Goal: Task Accomplishment & Management: Manage account settings

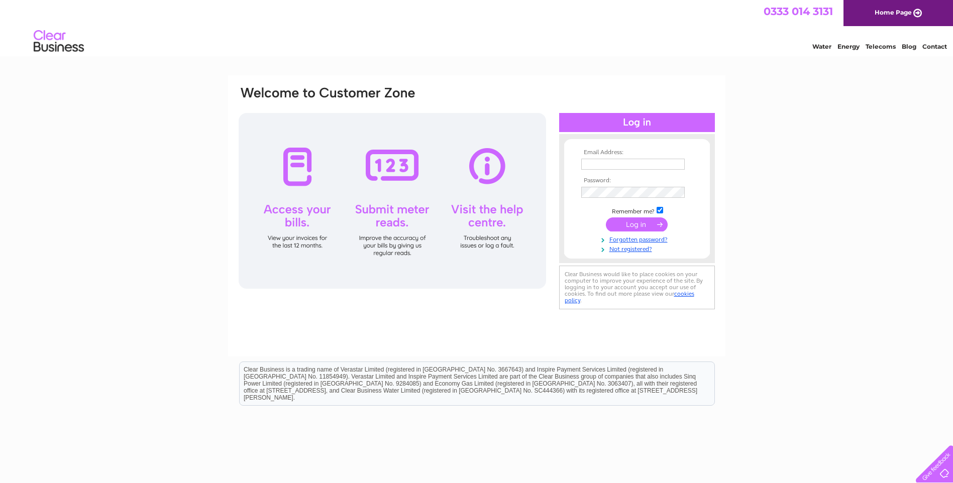
type input "becks@bstrailers.com"
click at [635, 226] on input "submit" at bounding box center [637, 225] width 62 height 14
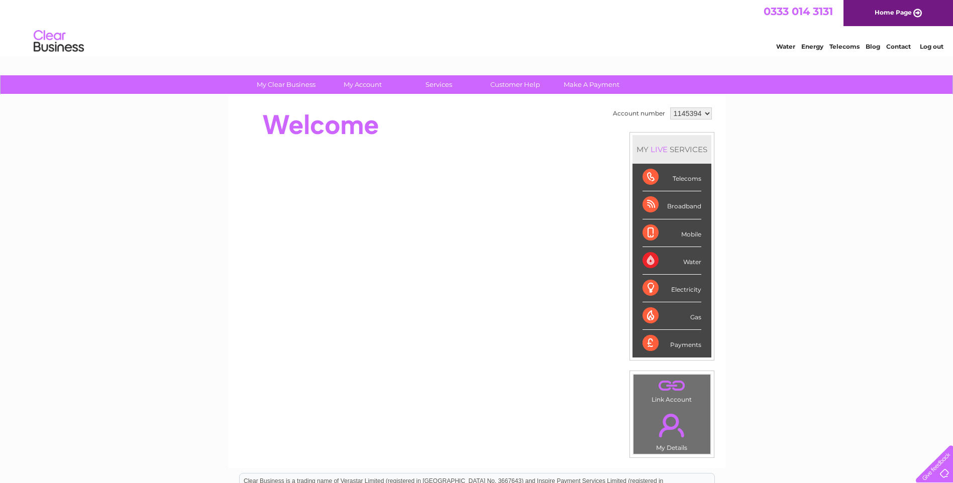
click at [647, 345] on div "Payments" at bounding box center [672, 343] width 59 height 27
click at [677, 346] on div "Payments" at bounding box center [672, 343] width 59 height 27
click at [706, 114] on select "1145394 1145395" at bounding box center [691, 114] width 42 height 12
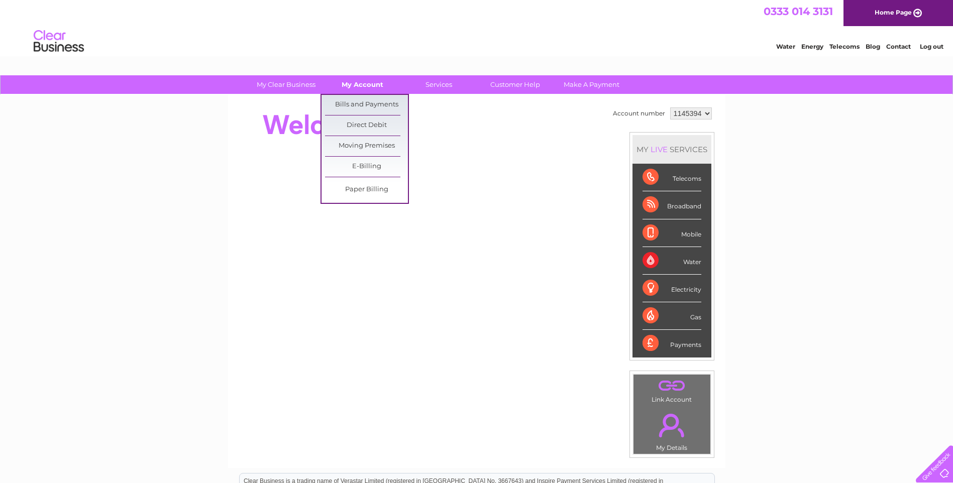
click at [362, 86] on link "My Account" at bounding box center [362, 84] width 83 height 19
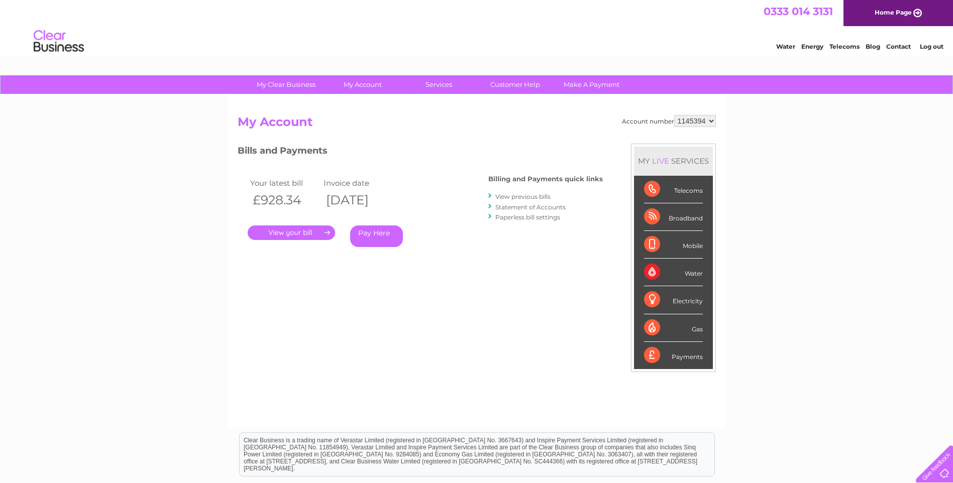
click at [537, 206] on link "Statement of Accounts" at bounding box center [531, 208] width 70 height 8
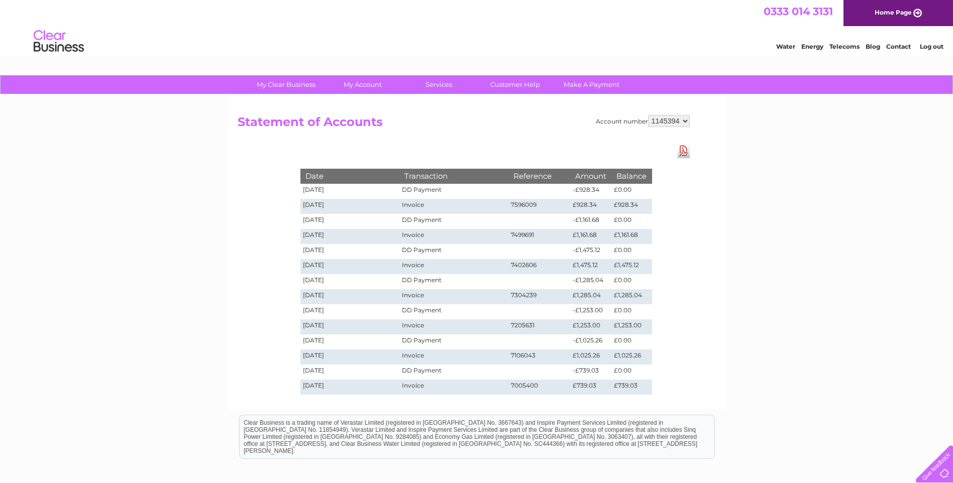
click at [683, 121] on select "1145394 1145395" at bounding box center [669, 121] width 42 height 12
select select "1145395"
click at [649, 115] on select "1145394 1145395" at bounding box center [669, 121] width 42 height 12
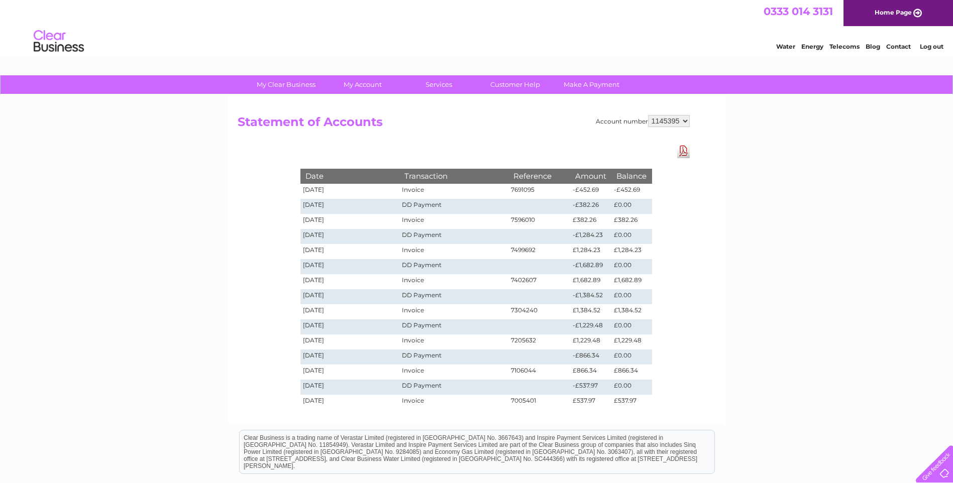
click at [418, 192] on td "Invoice" at bounding box center [454, 191] width 109 height 15
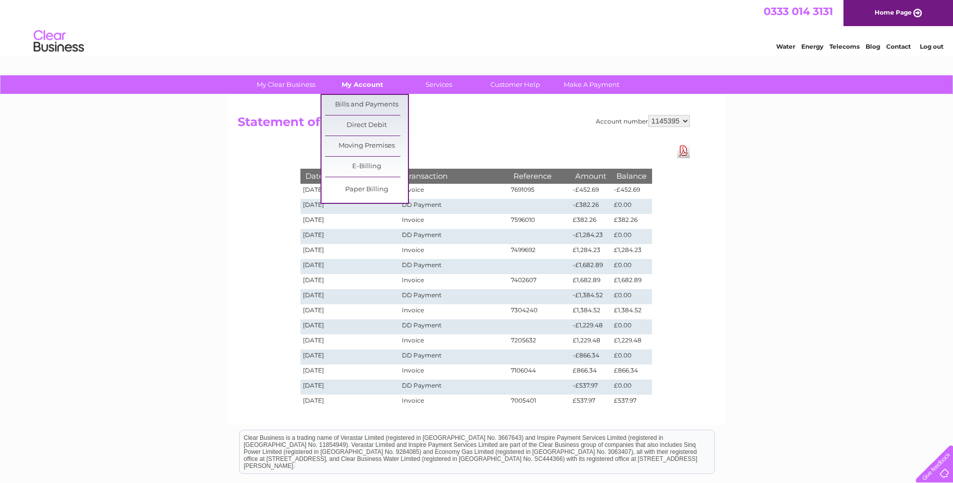
click at [362, 89] on link "My Account" at bounding box center [362, 84] width 83 height 19
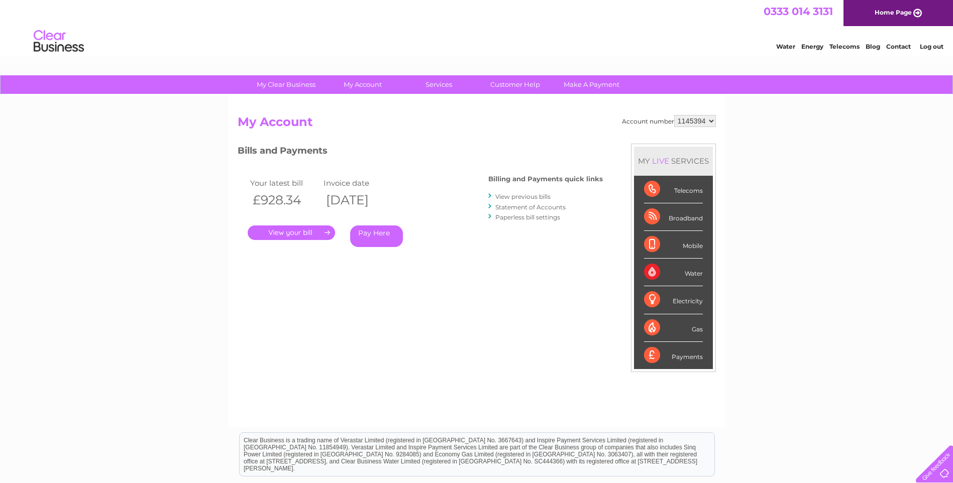
click at [704, 121] on select "1145394 1145395" at bounding box center [695, 121] width 42 height 12
select select "1145395"
click at [675, 115] on select "1145394 1145395" at bounding box center [695, 121] width 42 height 12
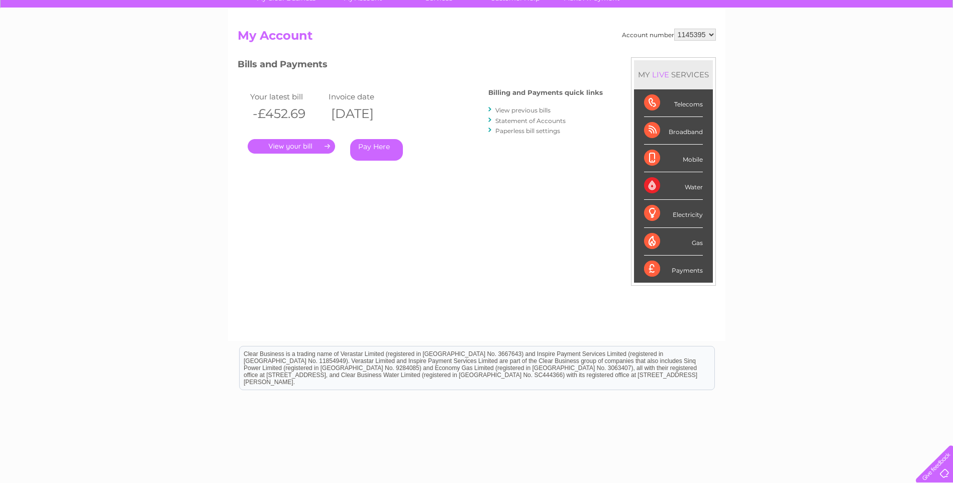
scroll to position [23, 0]
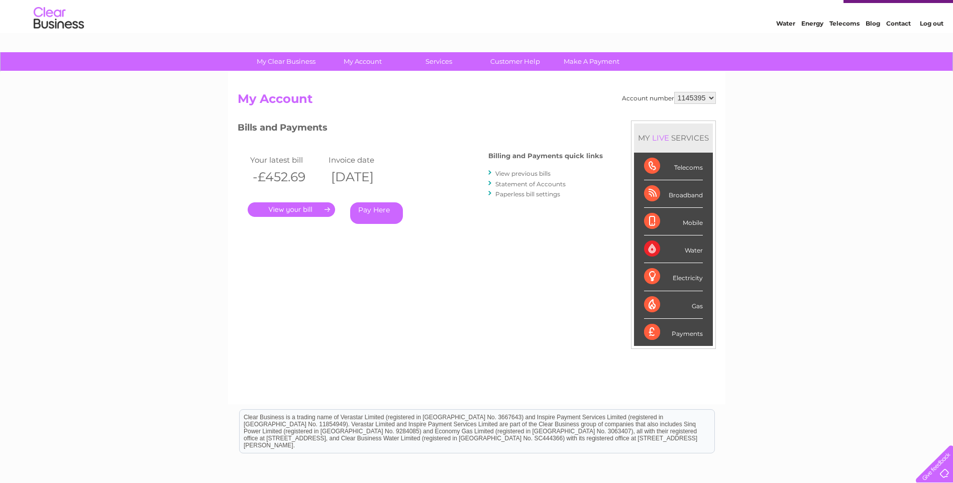
click at [377, 211] on link "Pay Here" at bounding box center [376, 214] width 53 height 22
click at [509, 62] on link "Customer Help" at bounding box center [515, 61] width 83 height 19
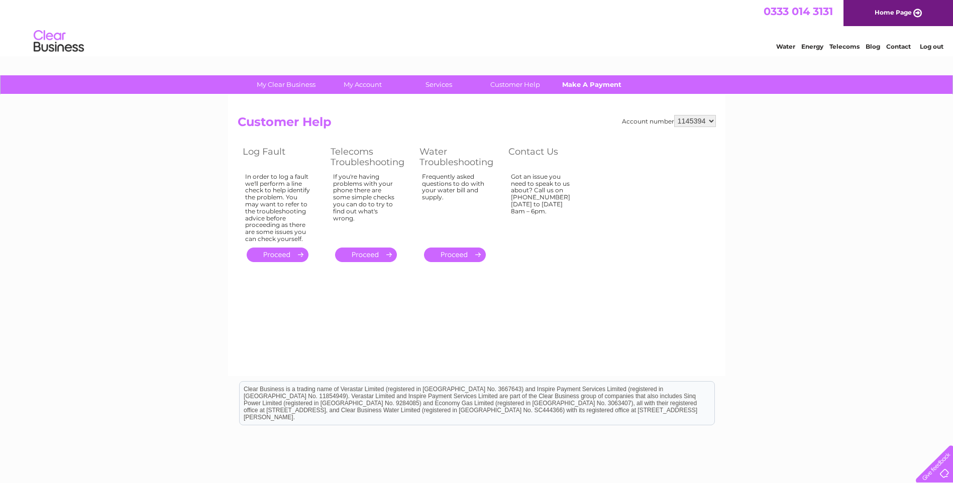
click at [589, 83] on link "Make A Payment" at bounding box center [591, 84] width 83 height 19
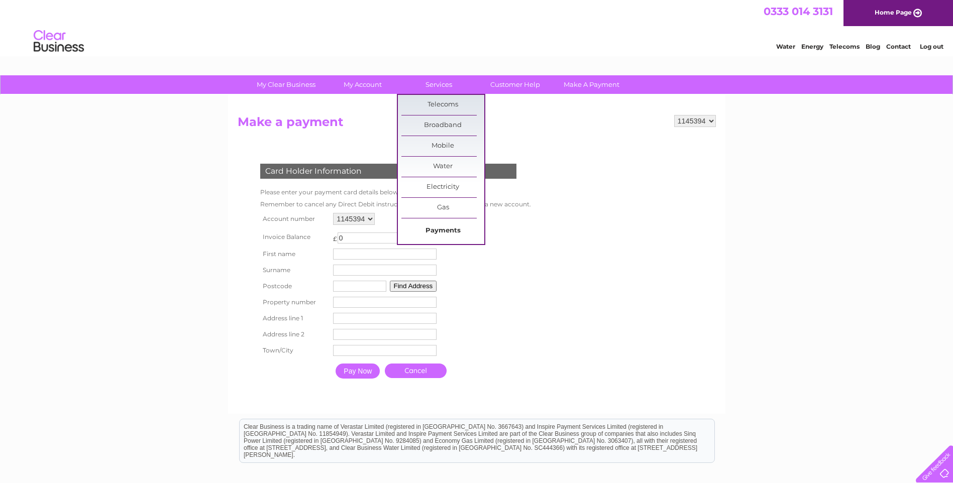
click at [433, 230] on link "Payments" at bounding box center [443, 231] width 83 height 20
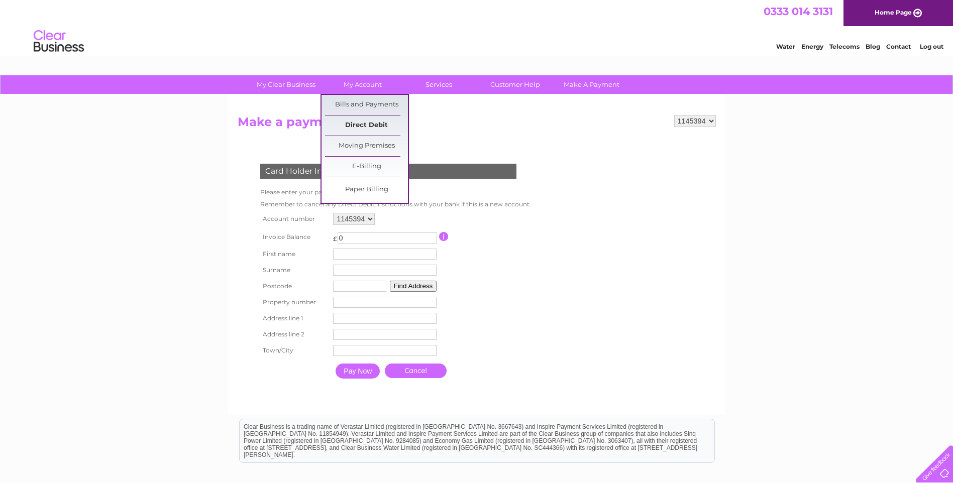
click at [356, 125] on link "Direct Debit" at bounding box center [366, 126] width 83 height 20
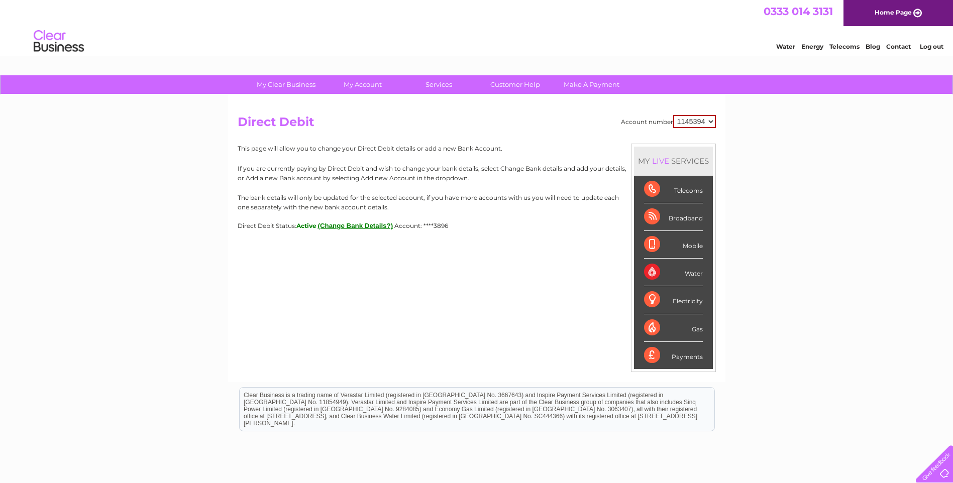
click at [710, 123] on select "1145394 1145395" at bounding box center [694, 121] width 43 height 13
select select "1145395"
click at [674, 115] on select "1145394 1145395" at bounding box center [694, 121] width 43 height 13
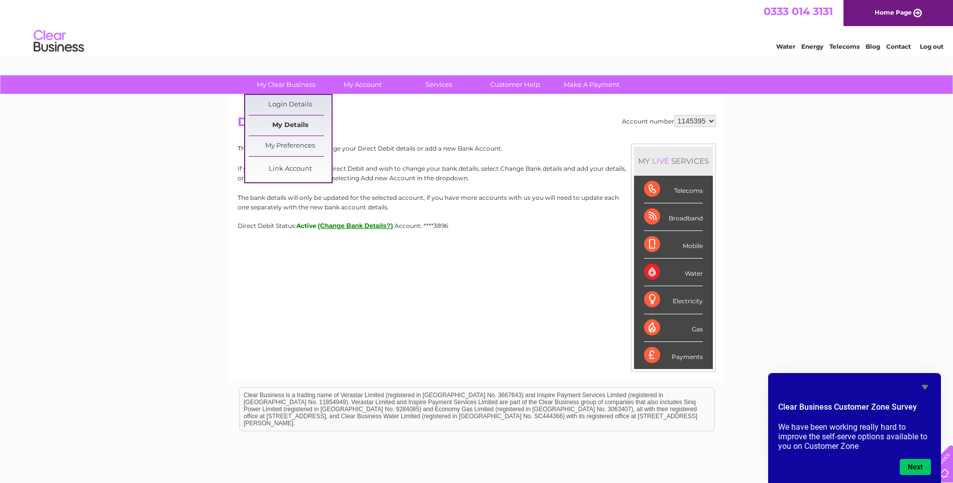
click at [291, 123] on link "My Details" at bounding box center [290, 126] width 83 height 20
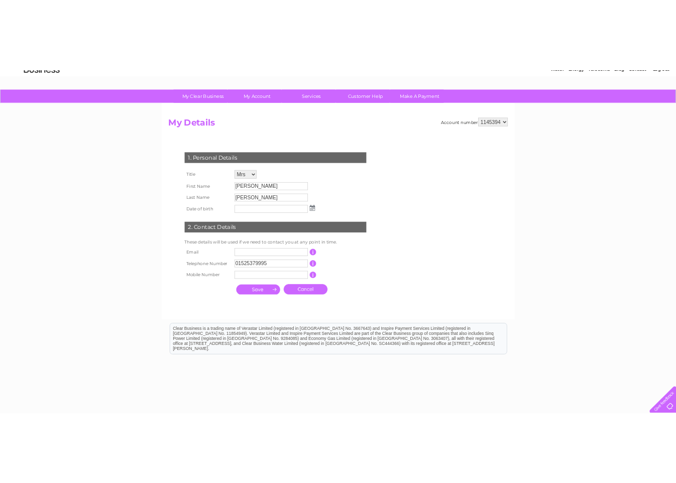
scroll to position [95, 0]
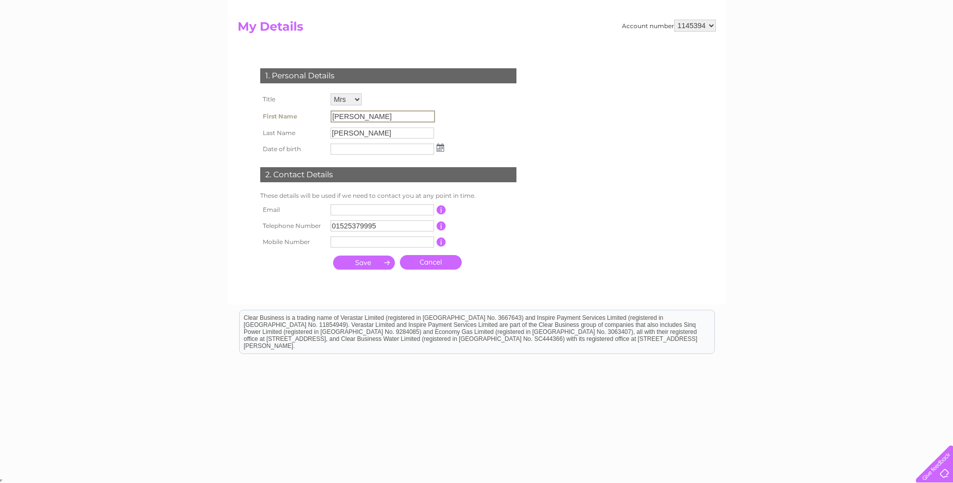
drag, startPoint x: 362, startPoint y: 115, endPoint x: 300, endPoint y: 113, distance: 61.8
click at [300, 113] on tr "First Name [PERSON_NAME]" at bounding box center [352, 116] width 189 height 17
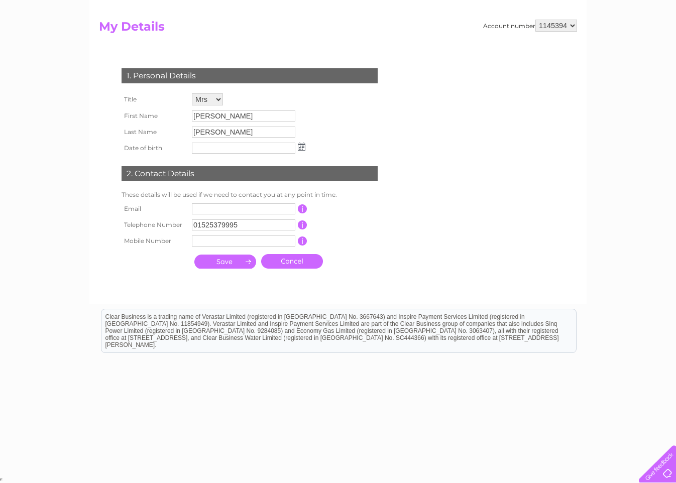
click at [435, 122] on form "Account number 1145394 1145395 My Details 1. Personal Details Title Mr Mrs Ms M…" at bounding box center [338, 157] width 478 height 274
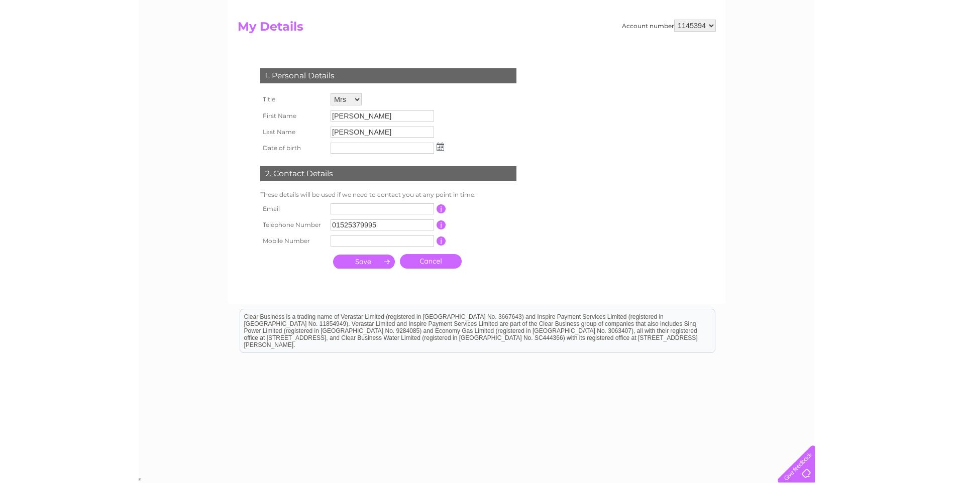
scroll to position [0, 0]
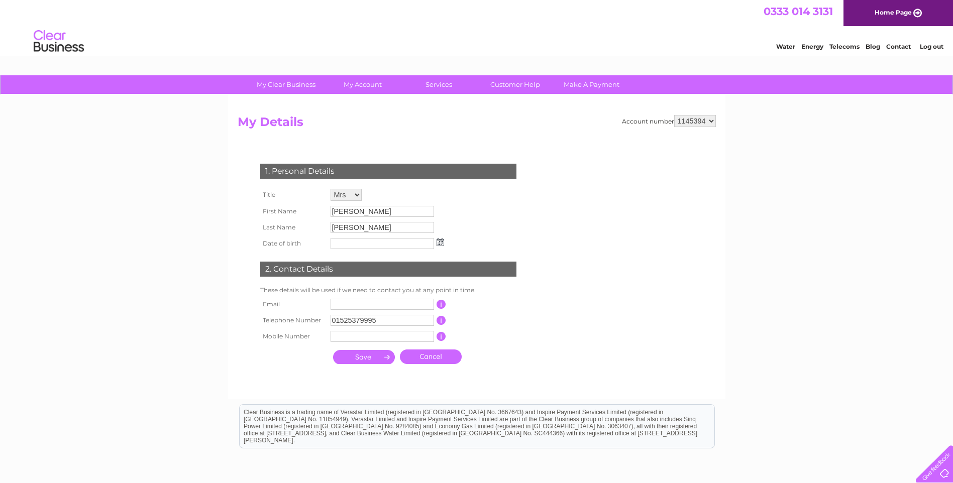
click at [350, 211] on input "Rebecca" at bounding box center [383, 211] width 104 height 11
drag, startPoint x: 366, startPoint y: 212, endPoint x: 314, endPoint y: 209, distance: 52.3
click at [314, 209] on tr "First Name [PERSON_NAME]" at bounding box center [352, 212] width 189 height 17
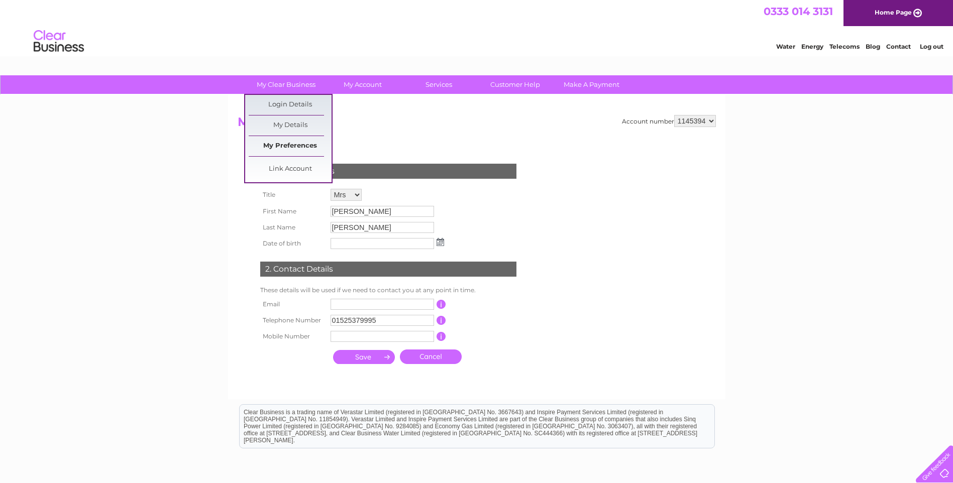
click at [284, 146] on link "My Preferences" at bounding box center [290, 146] width 83 height 20
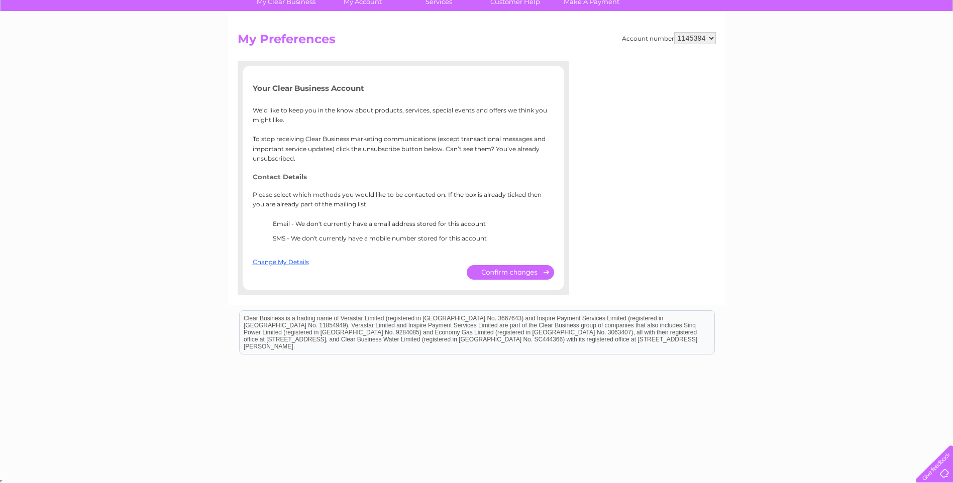
scroll to position [84, 0]
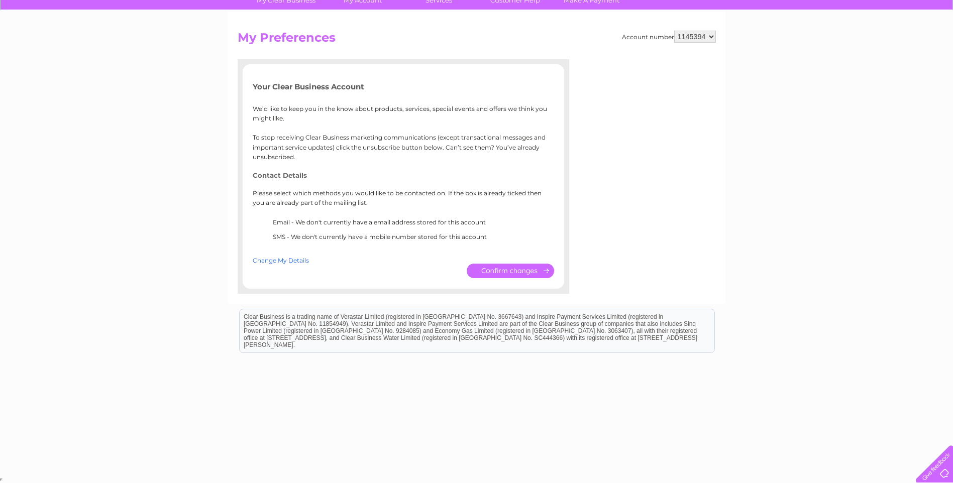
click at [273, 259] on link "Change My Details" at bounding box center [281, 261] width 56 height 8
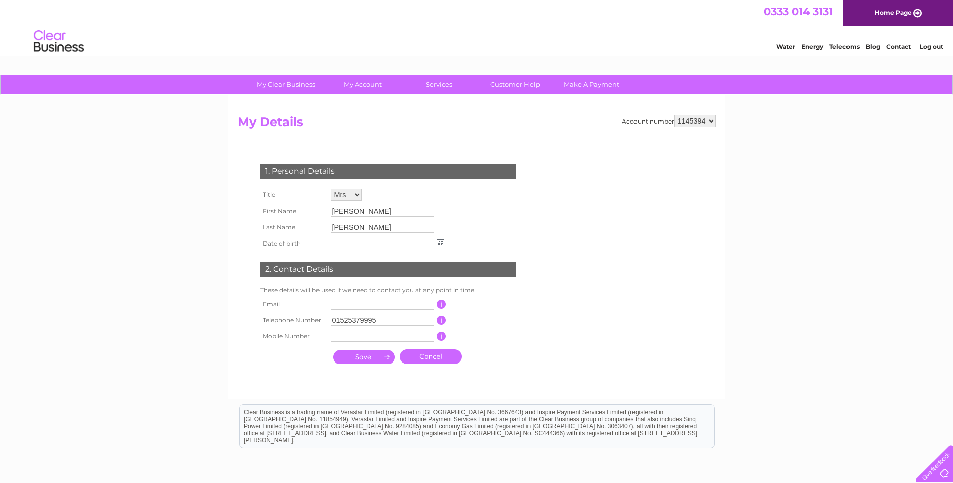
click at [372, 208] on input "Rebecca" at bounding box center [383, 211] width 104 height 11
drag, startPoint x: 370, startPoint y: 210, endPoint x: 321, endPoint y: 211, distance: 49.3
click at [321, 211] on tr "First Name Rebecca" at bounding box center [352, 212] width 189 height 17
click at [768, 314] on div "My Clear Business Login Details My Details My Preferences Link Account My Accou…" at bounding box center [476, 323] width 953 height 497
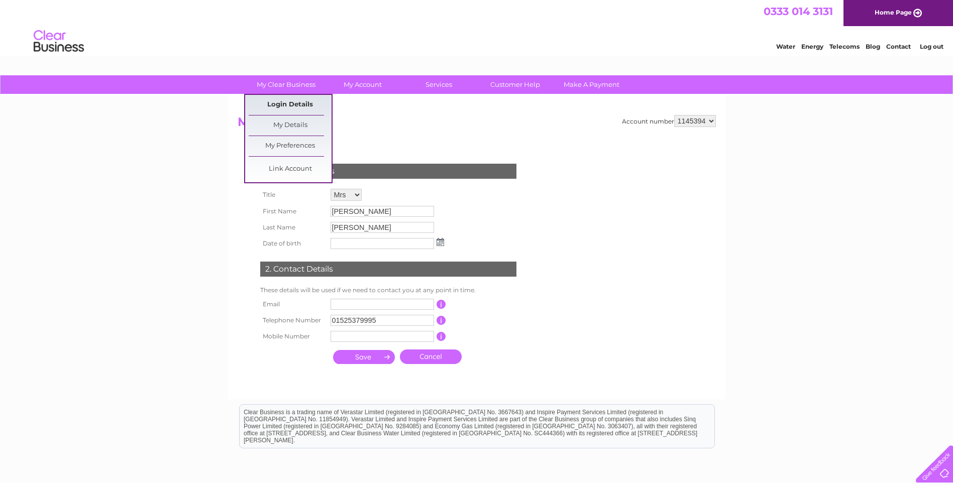
click at [295, 105] on link "Login Details" at bounding box center [290, 105] width 83 height 20
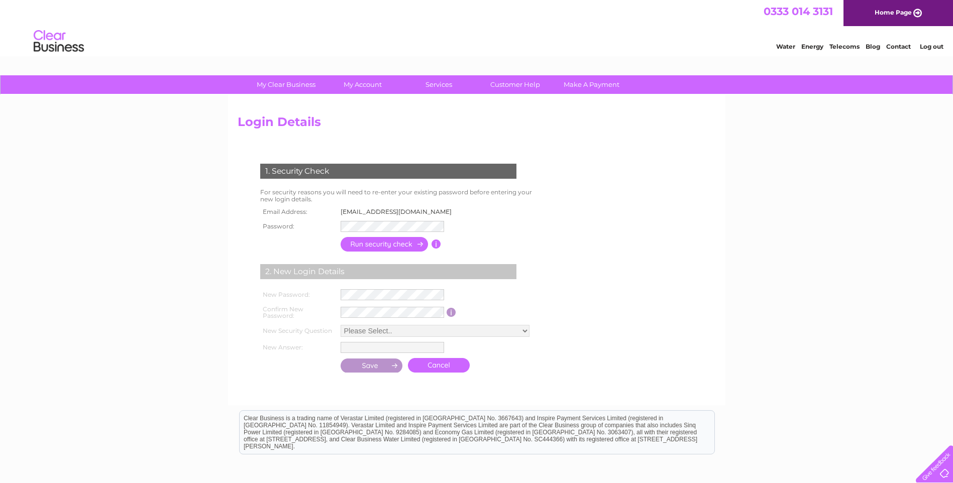
click at [931, 48] on link "Log out" at bounding box center [932, 47] width 24 height 8
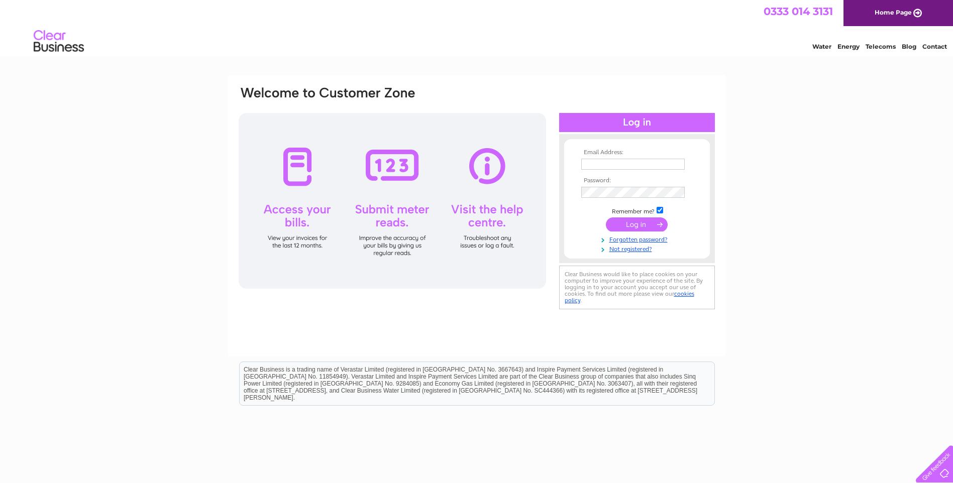
type input "[EMAIL_ADDRESS][DOMAIN_NAME]"
click at [814, 232] on div "Email Address: becks@bstrailers.com Password:" at bounding box center [476, 301] width 953 height 453
type input "[EMAIL_ADDRESS][DOMAIN_NAME]"
click at [640, 226] on input "submit" at bounding box center [637, 225] width 62 height 14
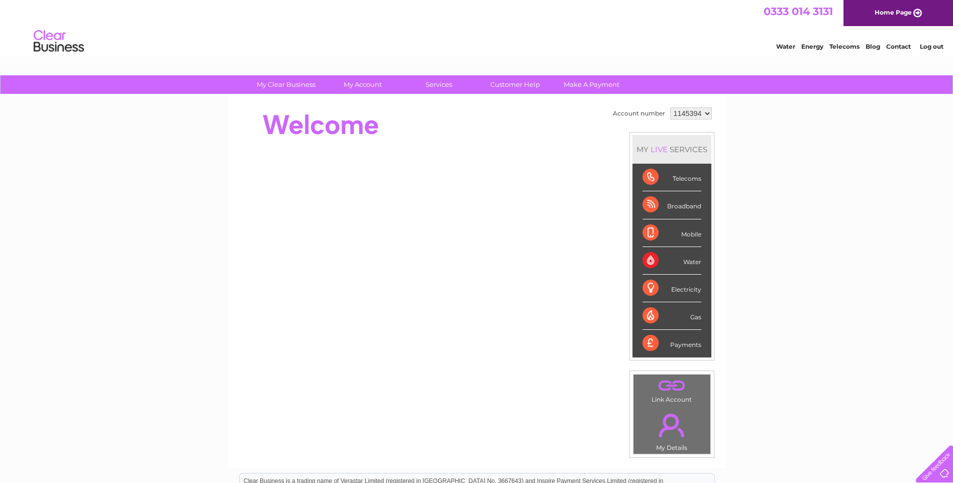
click at [702, 116] on select "1145394 1145395" at bounding box center [691, 114] width 42 height 12
select select "1145395"
click at [670, 108] on select "1145394 1145395" at bounding box center [691, 114] width 42 height 12
click at [396, 54] on div "Water Energy Telecoms Blog Contact Log out" at bounding box center [476, 42] width 953 height 33
click at [928, 47] on link "Log out" at bounding box center [932, 47] width 24 height 8
